Goal: Navigation & Orientation: Find specific page/section

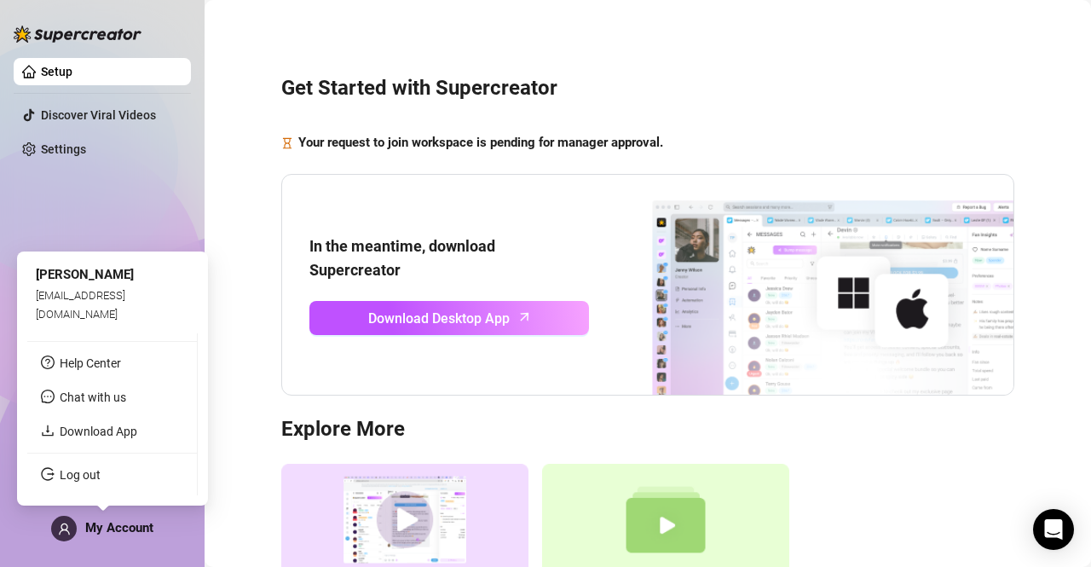
click at [128, 527] on span "My Account" at bounding box center [119, 527] width 68 height 15
drag, startPoint x: 130, startPoint y: 527, endPoint x: 738, endPoint y: 164, distance: 708.9
click at [738, 164] on div "Get Started with Supercreator Your request to join workspace is pending for man…" at bounding box center [648, 349] width 853 height 675
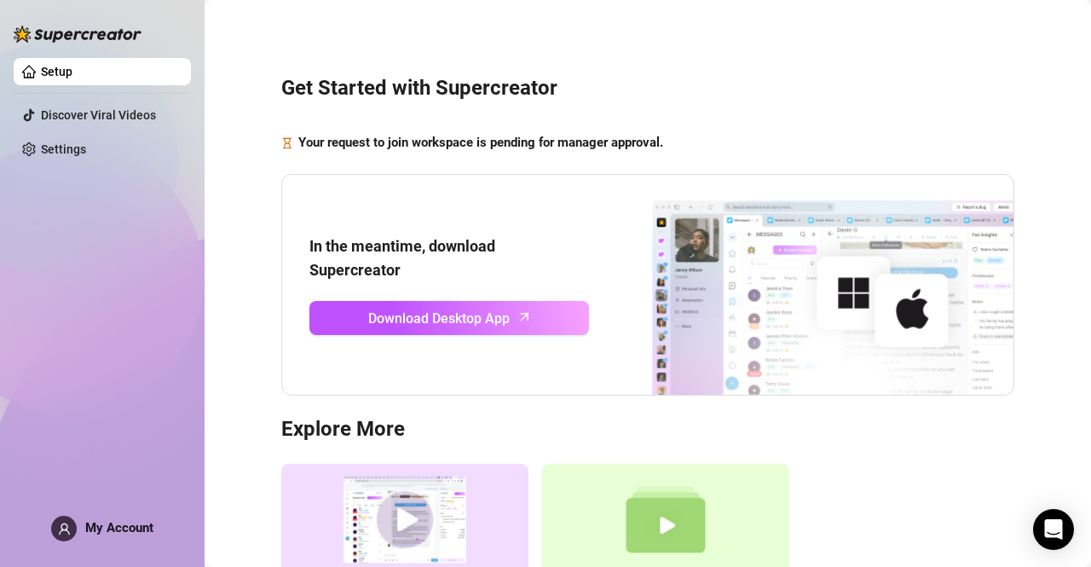
scroll to position [166, 0]
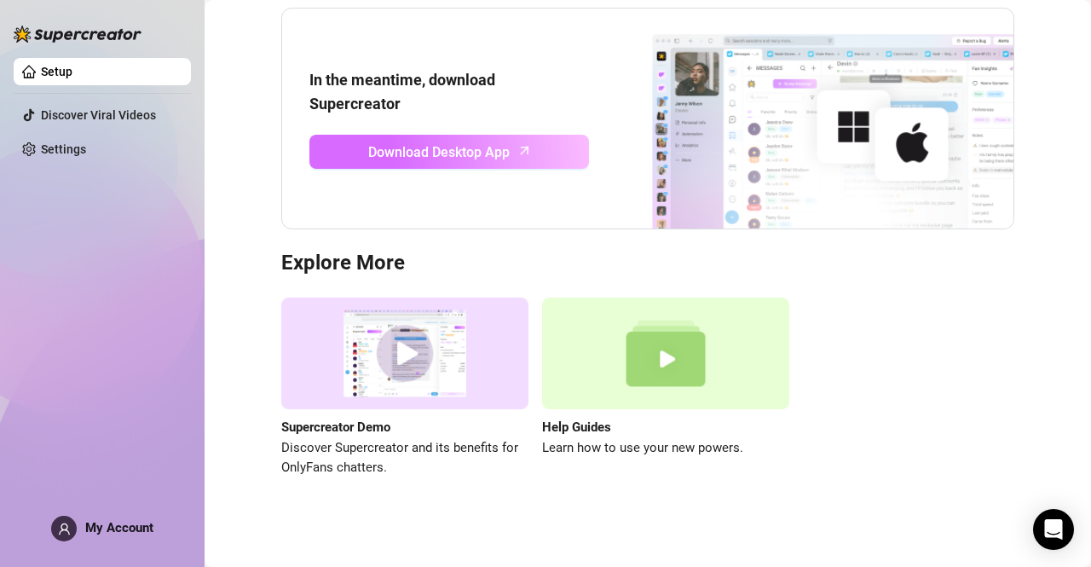
click at [432, 142] on span "Download Desktop App" at bounding box center [439, 152] width 142 height 21
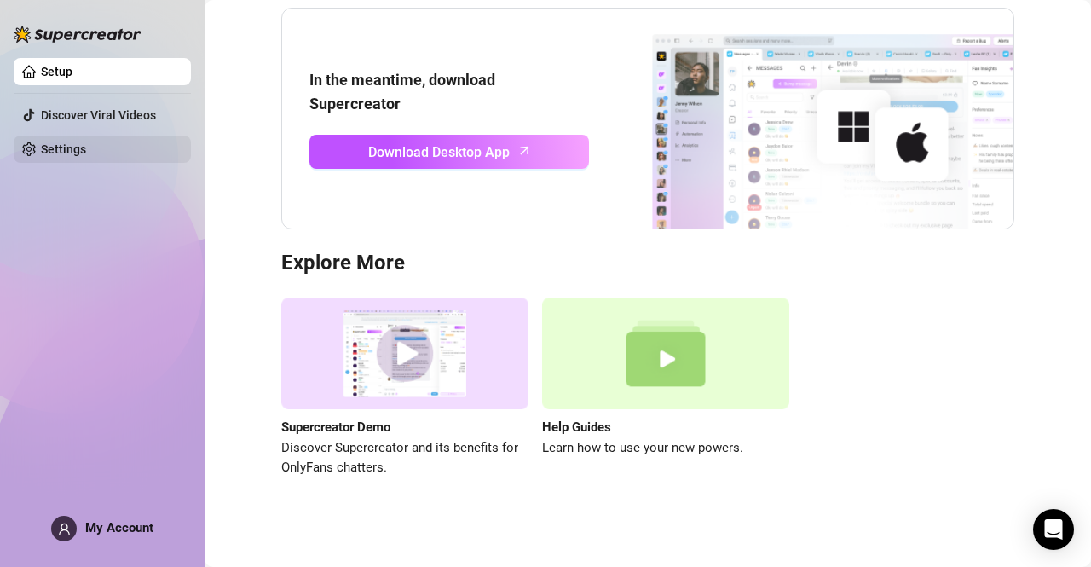
click at [76, 154] on link "Settings" at bounding box center [63, 149] width 45 height 14
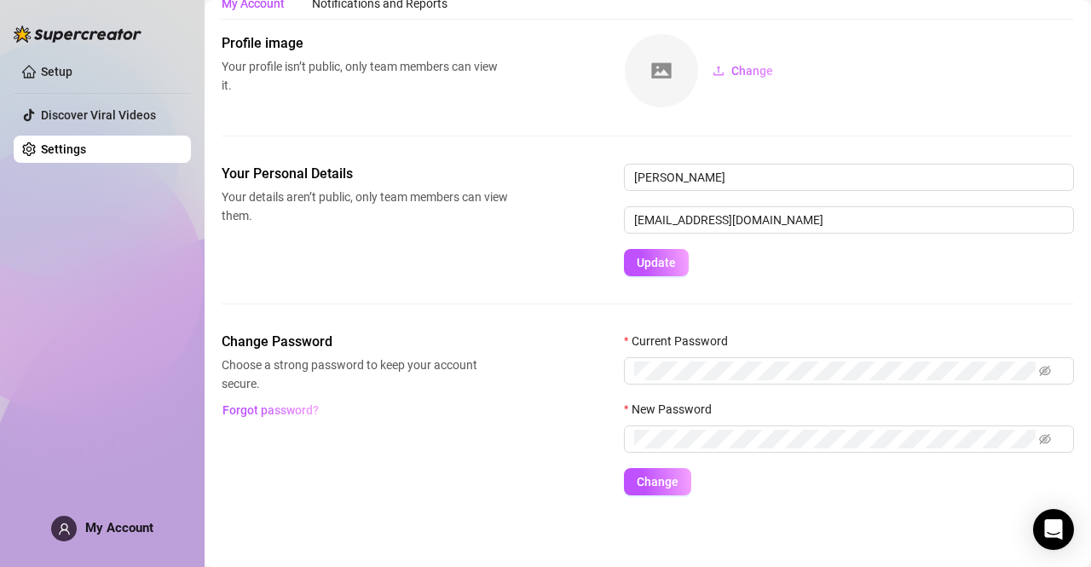
scroll to position [63, 0]
click at [54, 78] on link "Setup" at bounding box center [57, 72] width 32 height 14
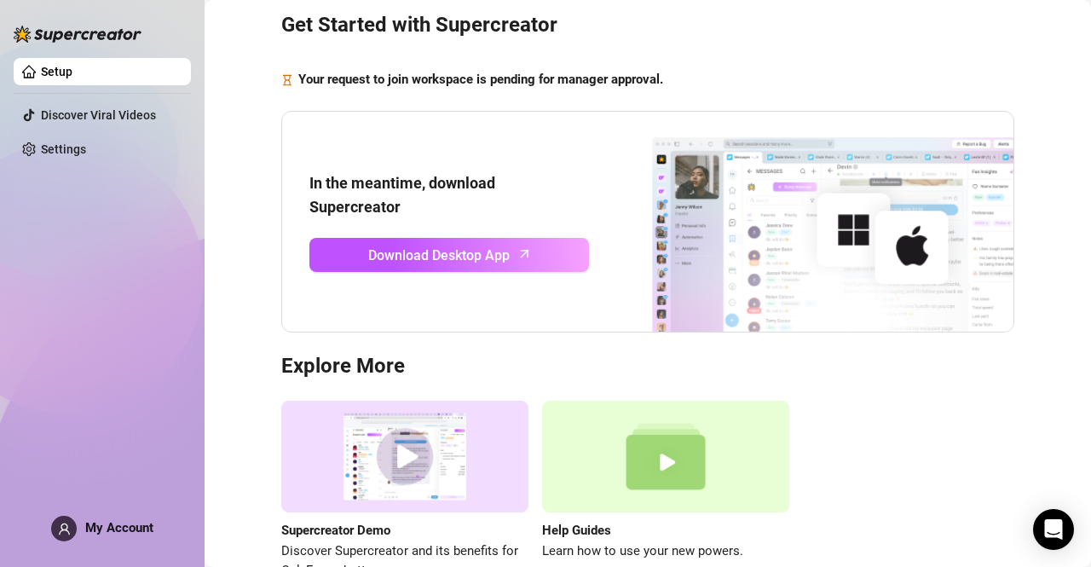
scroll to position [166, 0]
